Goal: Find specific page/section: Find specific page/section

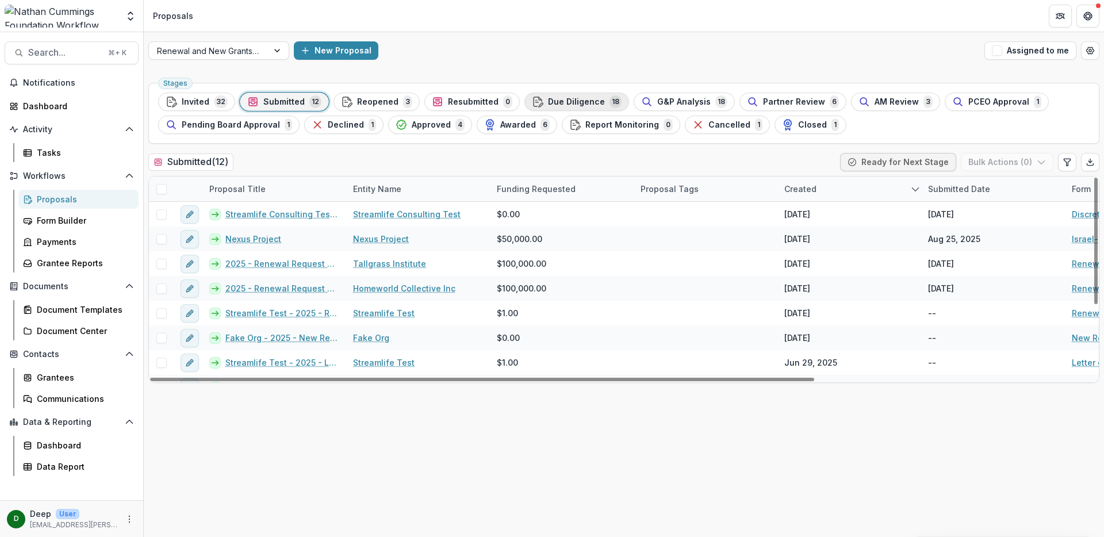
click at [590, 98] on span "Due Diligence" at bounding box center [576, 102] width 57 height 10
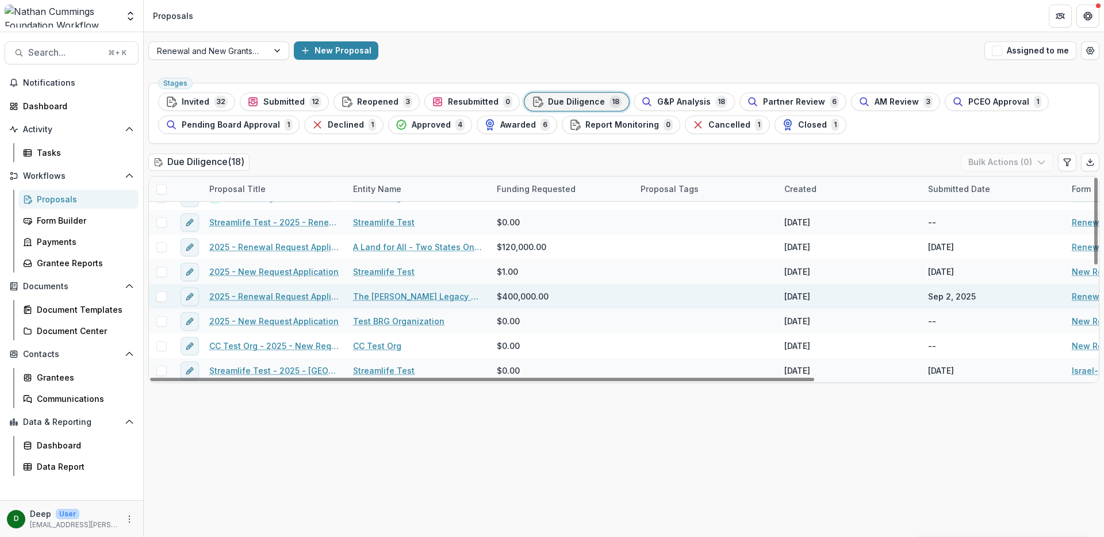
scroll to position [264, 0]
click at [414, 297] on link "The [PERSON_NAME] Legacy Project Inc" at bounding box center [418, 296] width 130 height 12
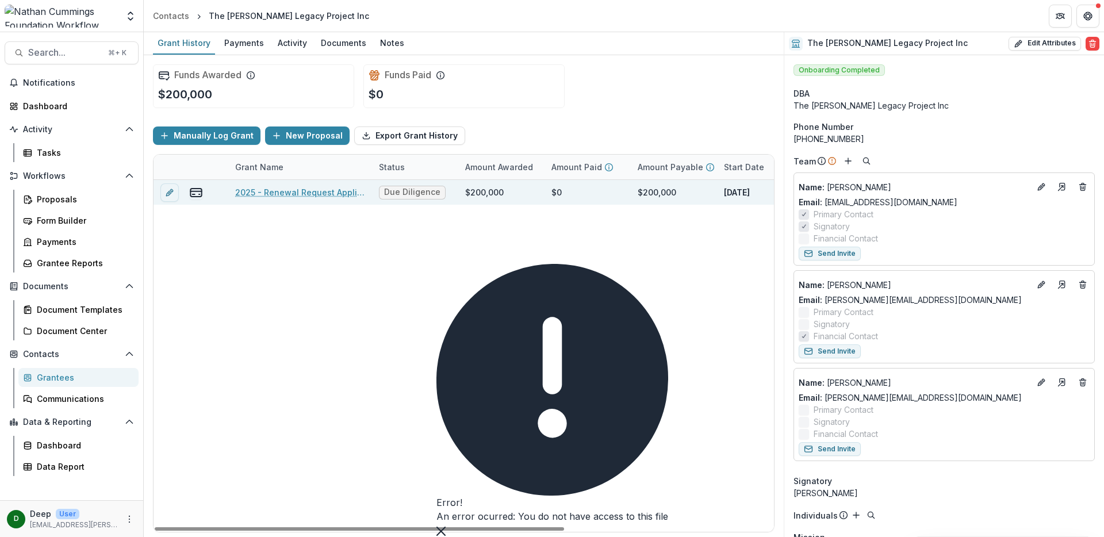
click at [305, 193] on link "2025 - Renewal Request Application" at bounding box center [300, 192] width 130 height 12
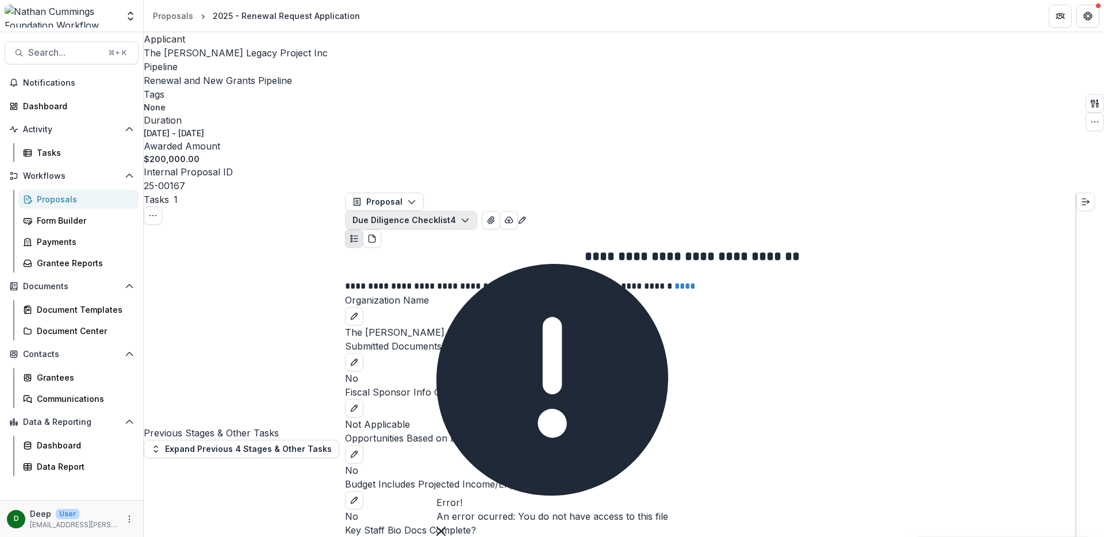
click at [470, 216] on icon "button" at bounding box center [464, 220] width 9 height 9
click at [513, 241] on span "Renewal Request Application" at bounding box center [514, 247] width 127 height 12
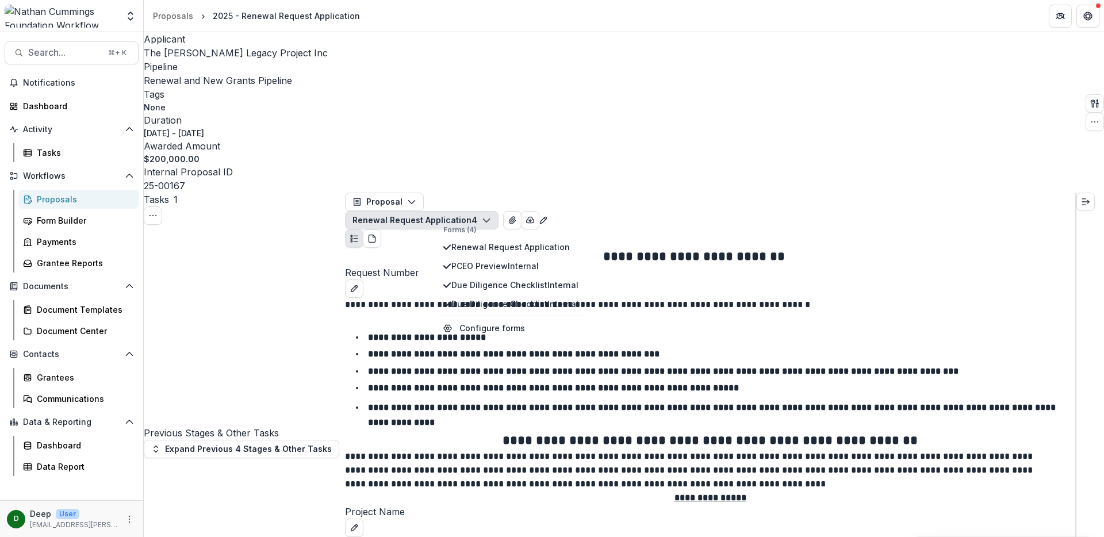
click at [760, 347] on li "**********" at bounding box center [717, 354] width 716 height 15
